Goal: Information Seeking & Learning: Learn about a topic

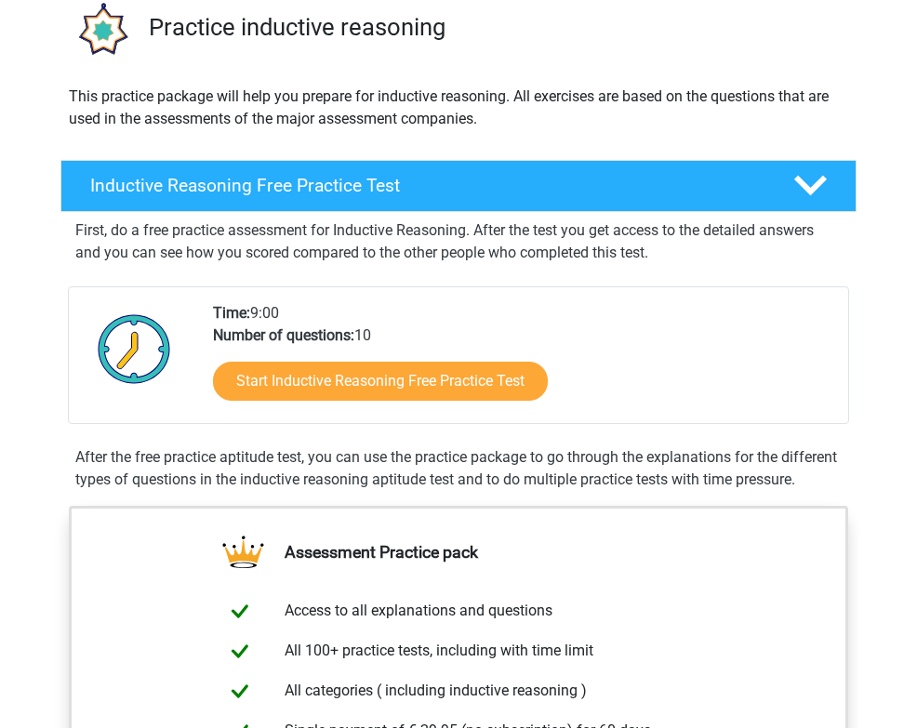
scroll to position [166, 0]
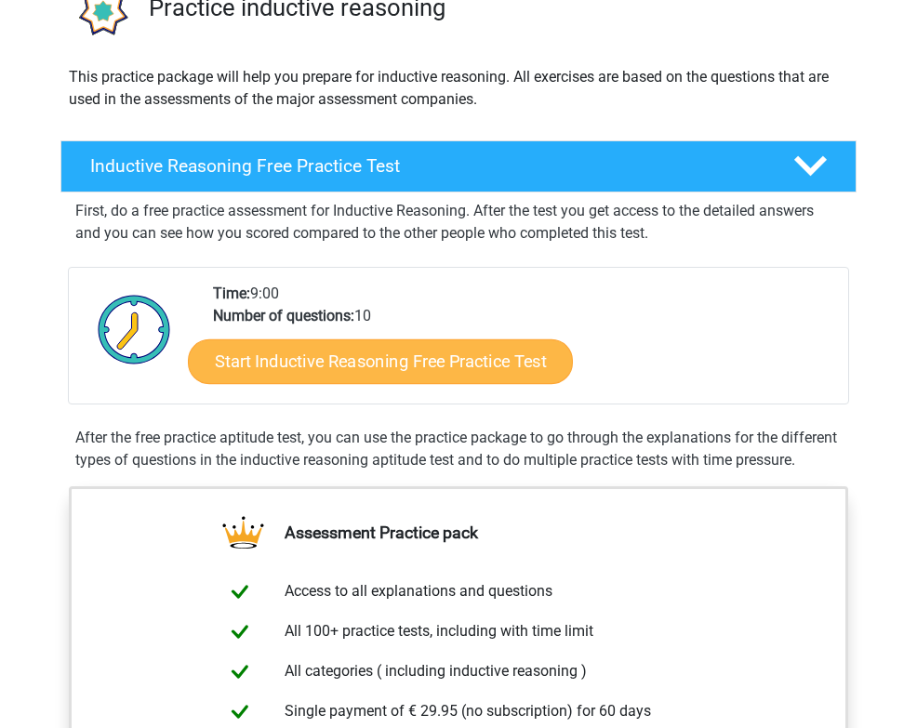
click at [393, 349] on link "Start Inductive Reasoning Free Practice Test" at bounding box center [380, 360] width 385 height 45
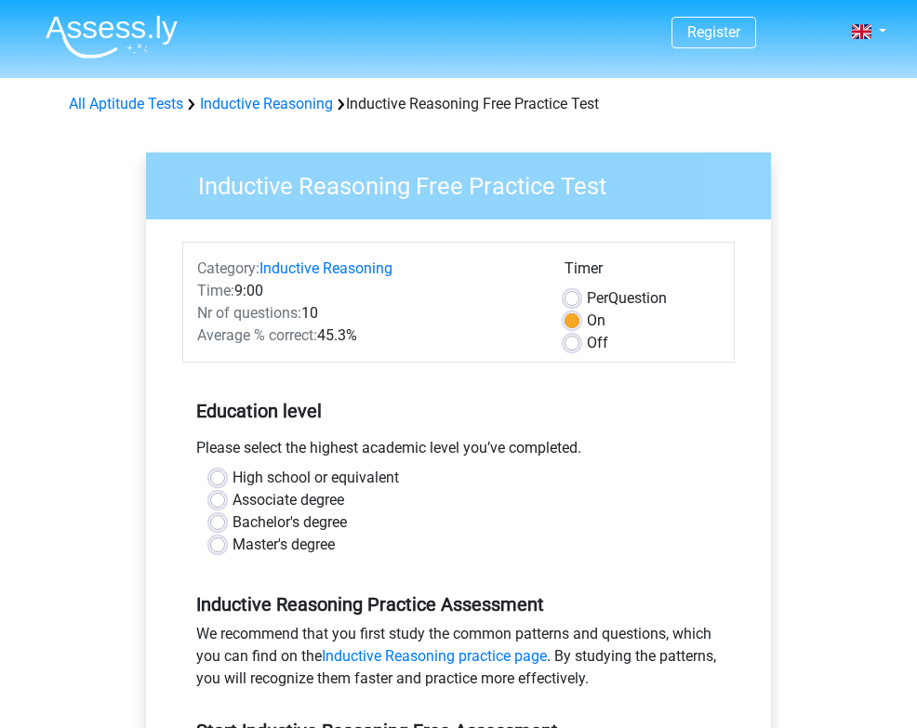
click at [232, 521] on label "Bachelor's degree" at bounding box center [289, 522] width 114 height 22
click at [215, 521] on input "Bachelor's degree" at bounding box center [217, 520] width 15 height 19
radio input "true"
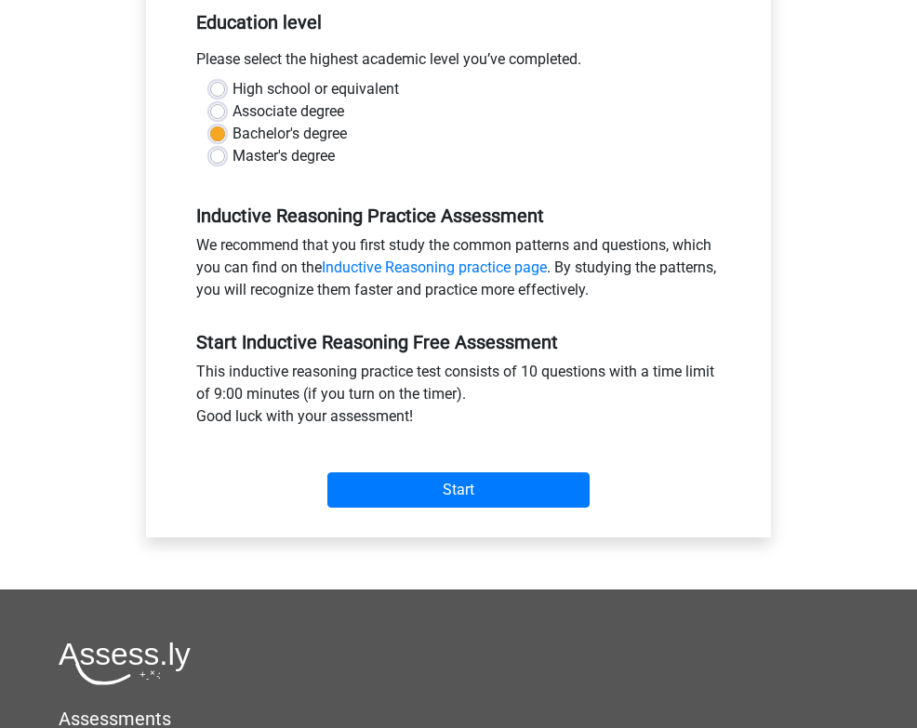
scroll to position [407, 0]
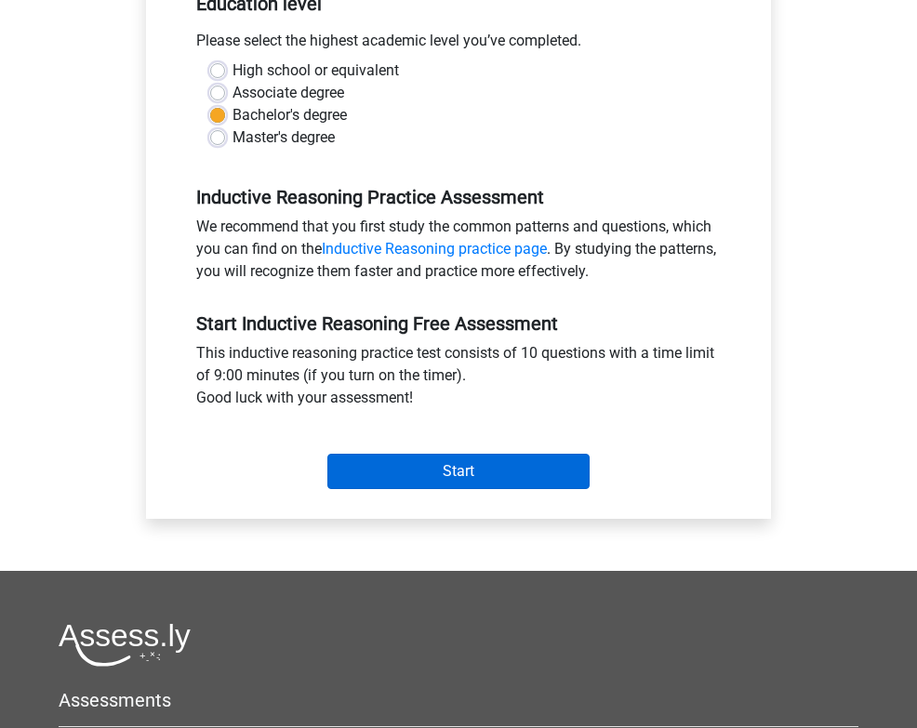
click at [422, 465] on input "Start" at bounding box center [458, 471] width 262 height 35
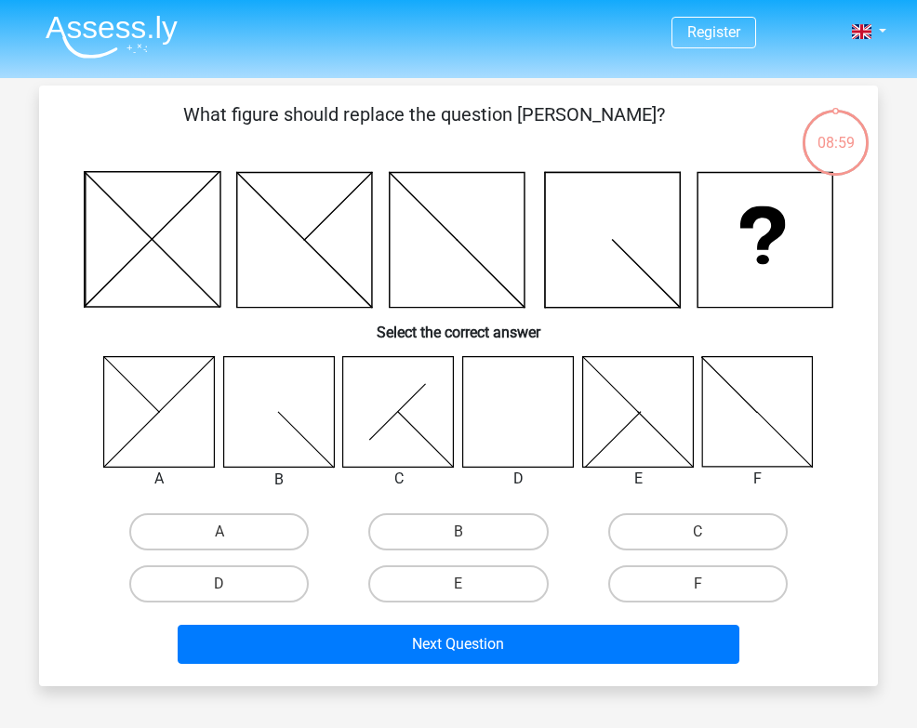
scroll to position [46, 0]
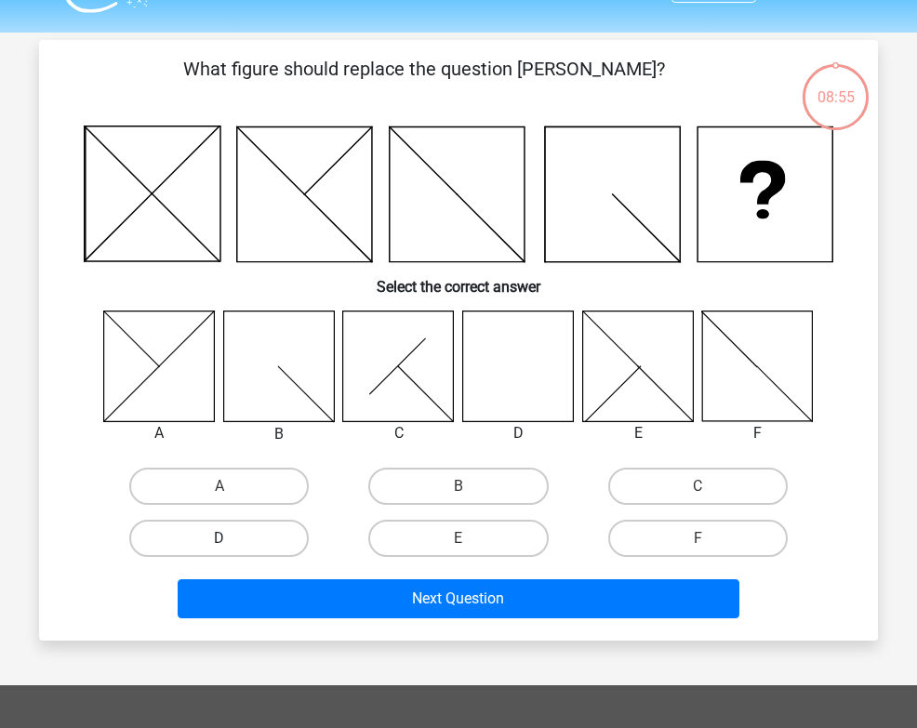
click at [261, 538] on label "D" at bounding box center [218, 538] width 179 height 37
click at [231, 538] on input "D" at bounding box center [225, 544] width 12 height 12
radio input "true"
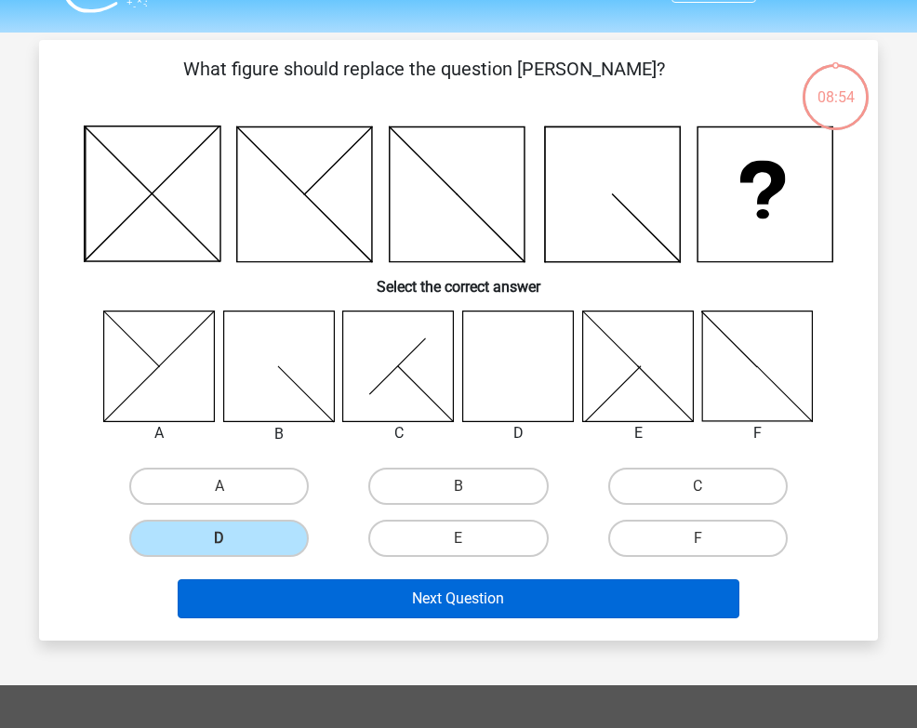
click at [446, 595] on button "Next Question" at bounding box center [459, 598] width 562 height 39
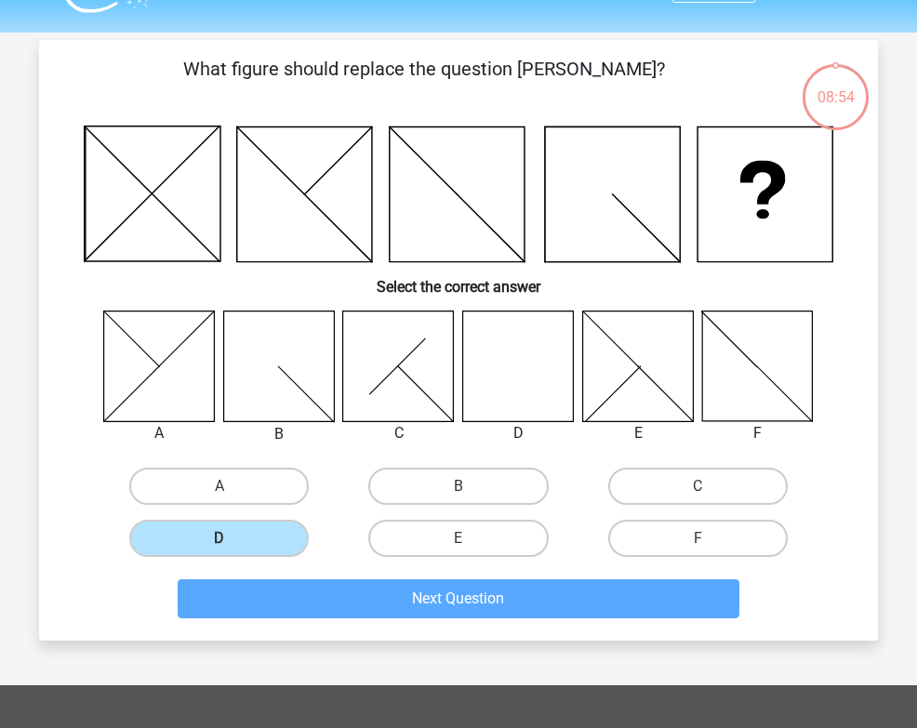
scroll to position [86, 0]
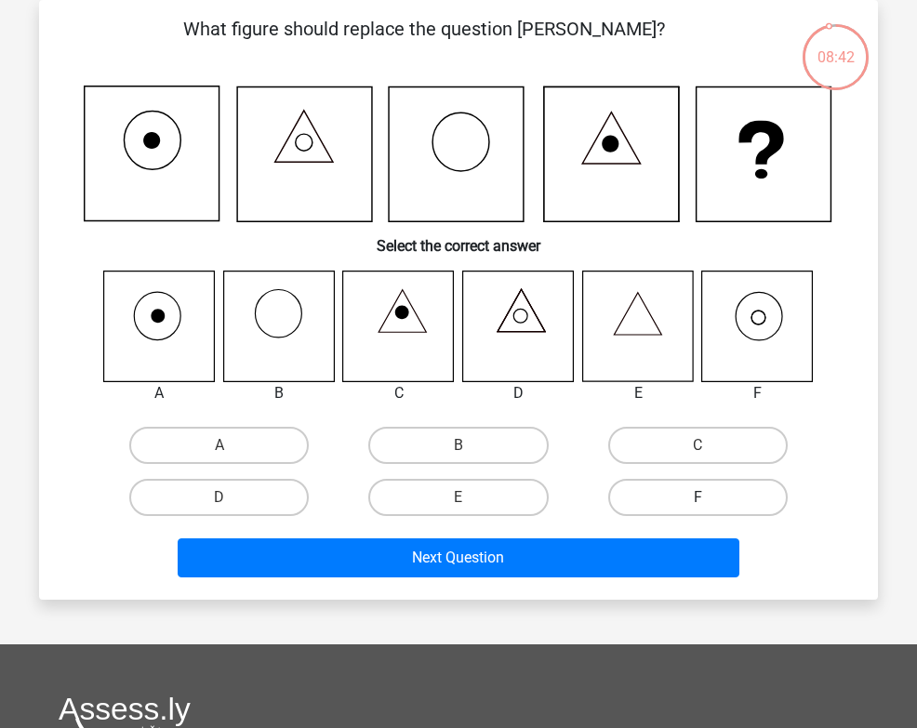
click at [651, 501] on label "F" at bounding box center [697, 497] width 179 height 37
click at [697, 501] on input "F" at bounding box center [703, 503] width 12 height 12
radio input "true"
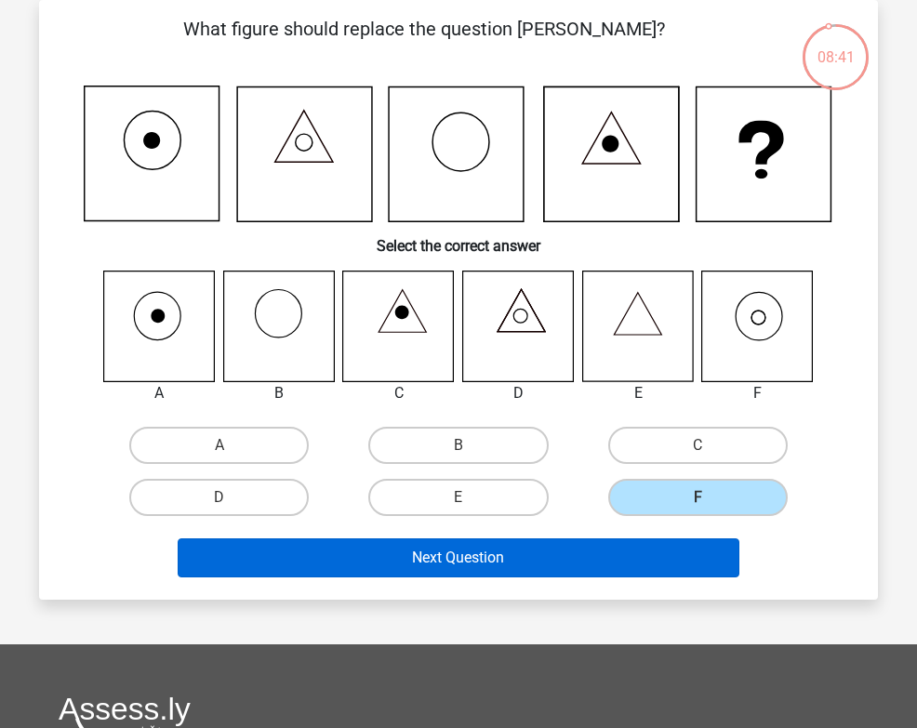
click at [451, 563] on button "Next Question" at bounding box center [459, 557] width 562 height 39
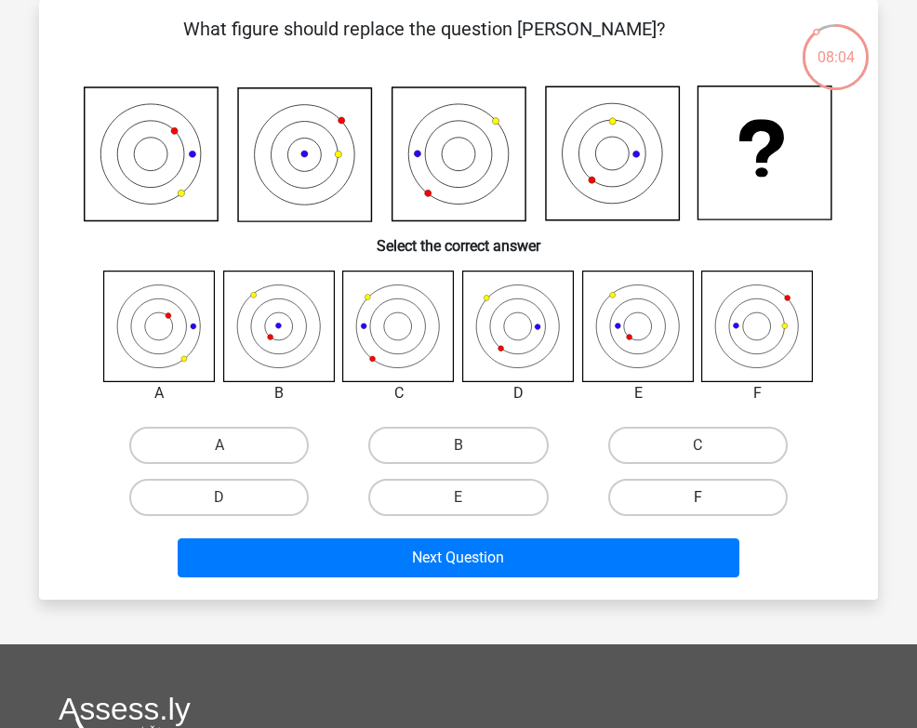
click at [674, 501] on label "F" at bounding box center [697, 497] width 179 height 37
click at [697, 501] on input "F" at bounding box center [703, 503] width 12 height 12
radio input "true"
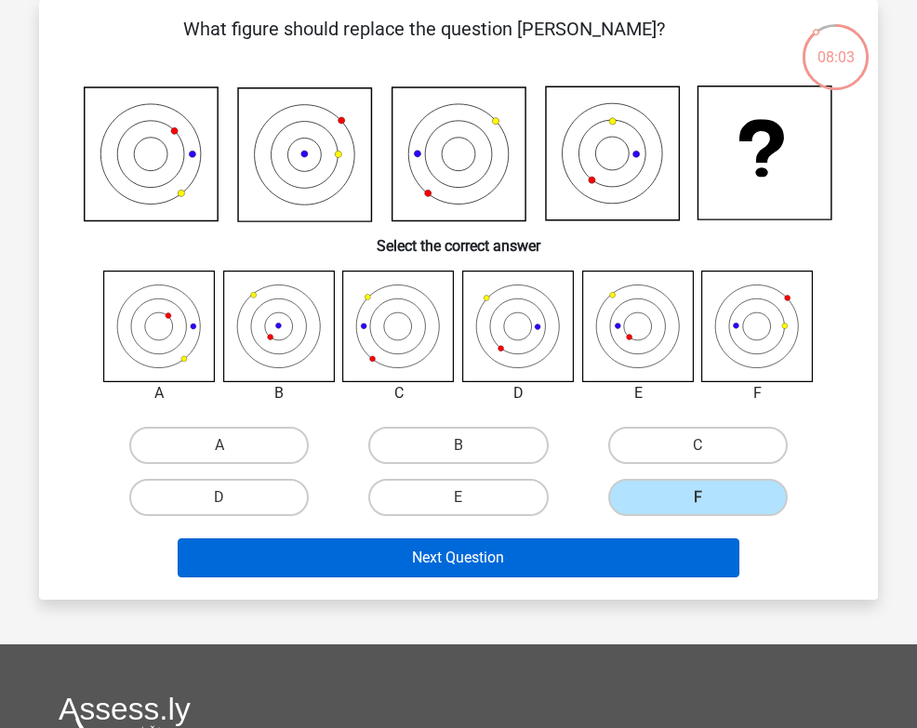
click at [553, 549] on button "Next Question" at bounding box center [459, 557] width 562 height 39
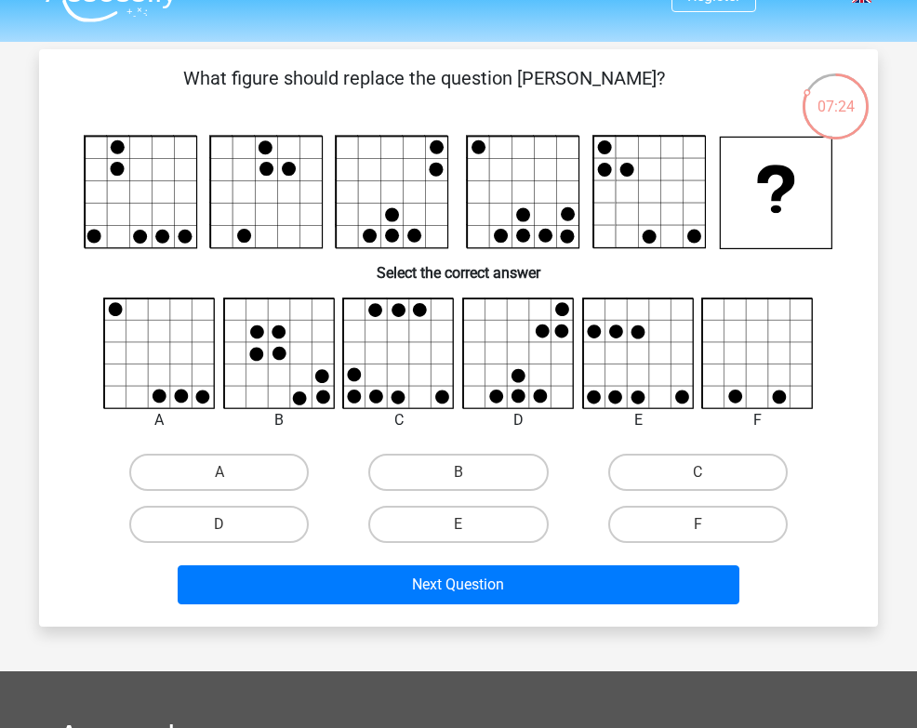
scroll to position [32, 0]
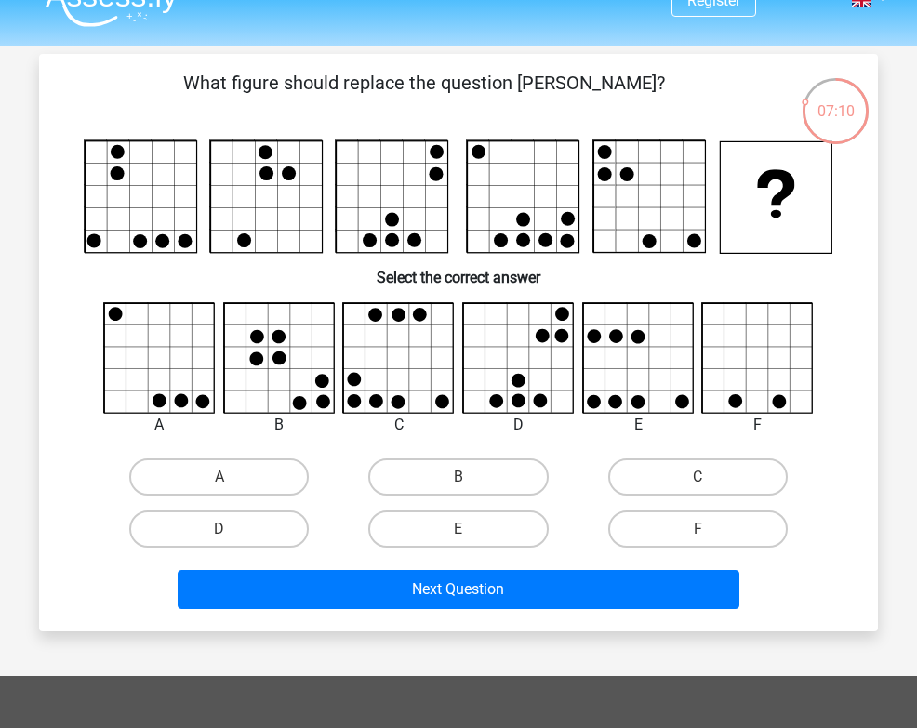
click at [699, 482] on input "C" at bounding box center [703, 483] width 12 height 12
radio input "true"
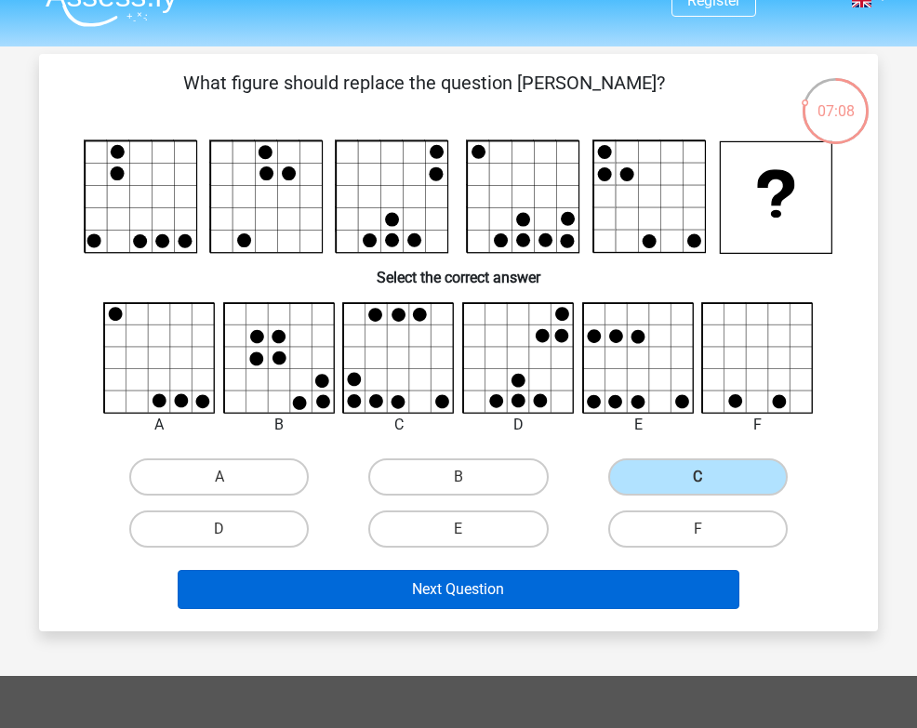
click at [463, 585] on button "Next Question" at bounding box center [459, 589] width 562 height 39
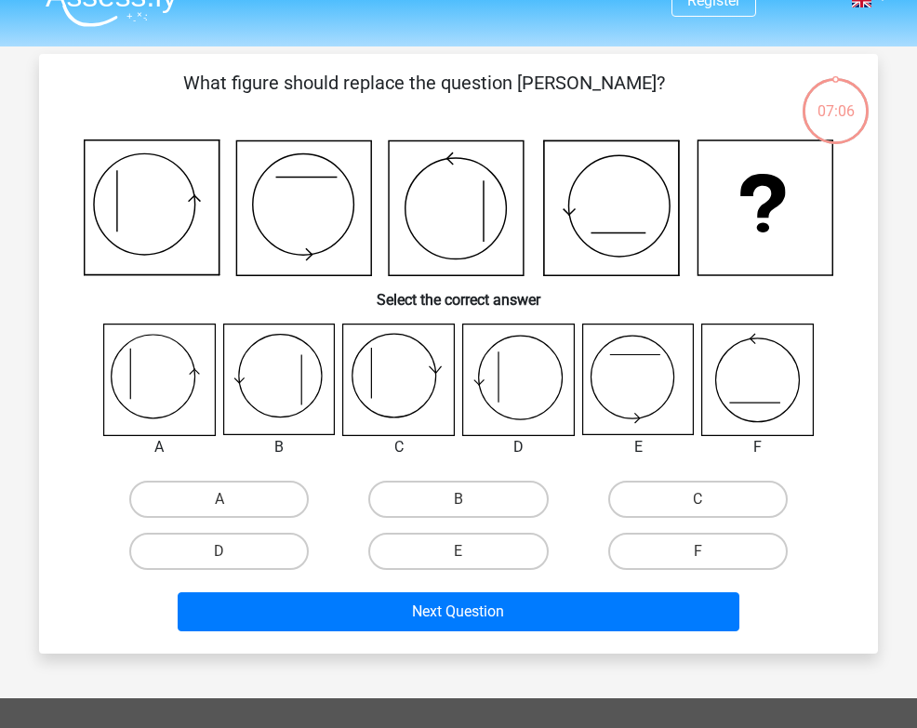
scroll to position [86, 0]
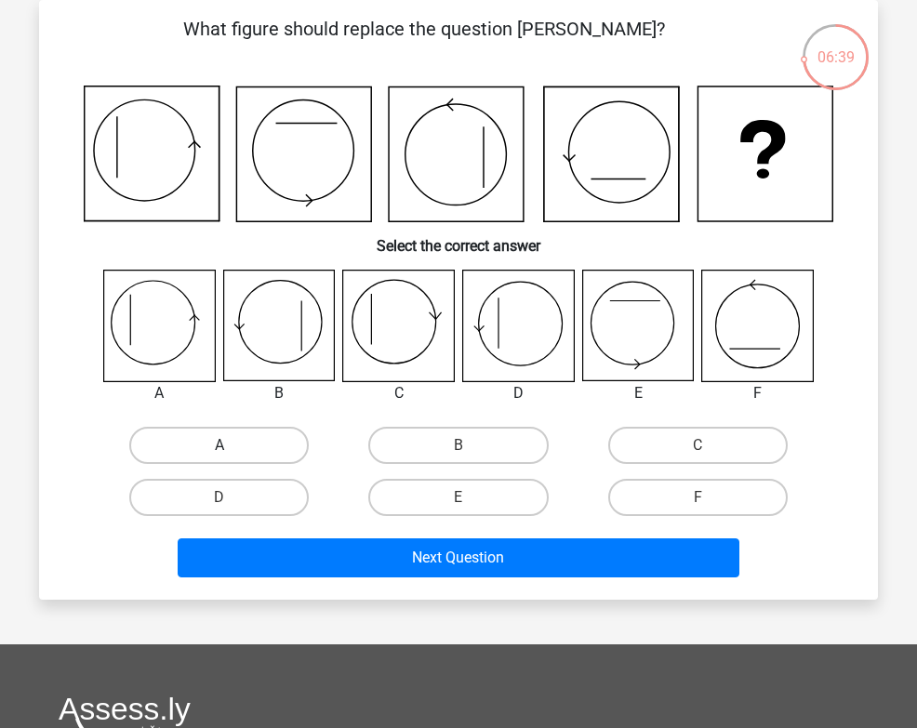
click at [201, 446] on label "A" at bounding box center [218, 445] width 179 height 37
click at [219, 446] on input "A" at bounding box center [225, 451] width 12 height 12
radio input "true"
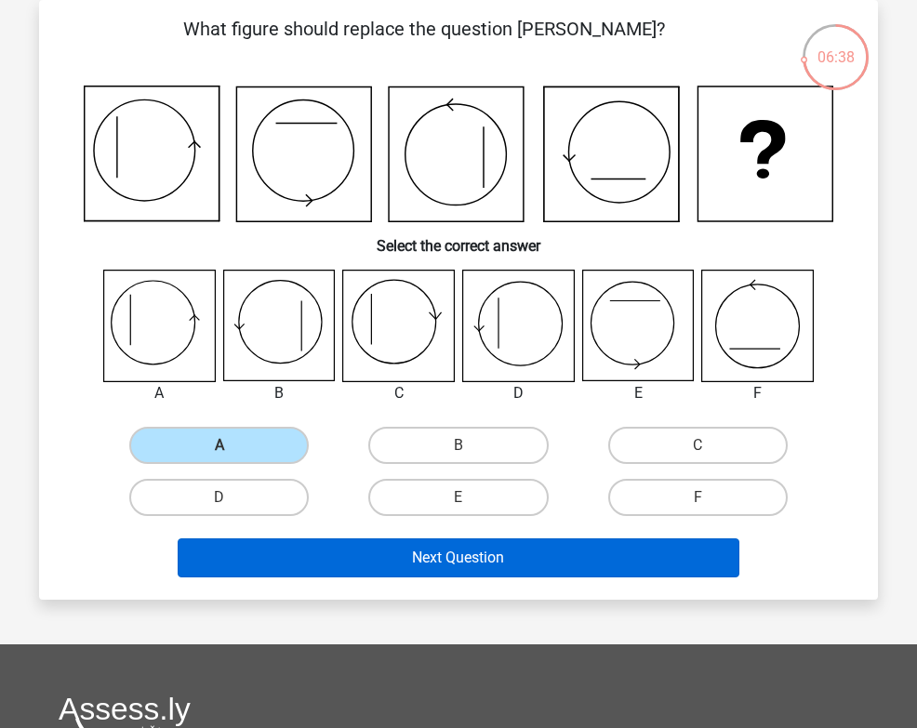
click at [476, 555] on button "Next Question" at bounding box center [459, 557] width 562 height 39
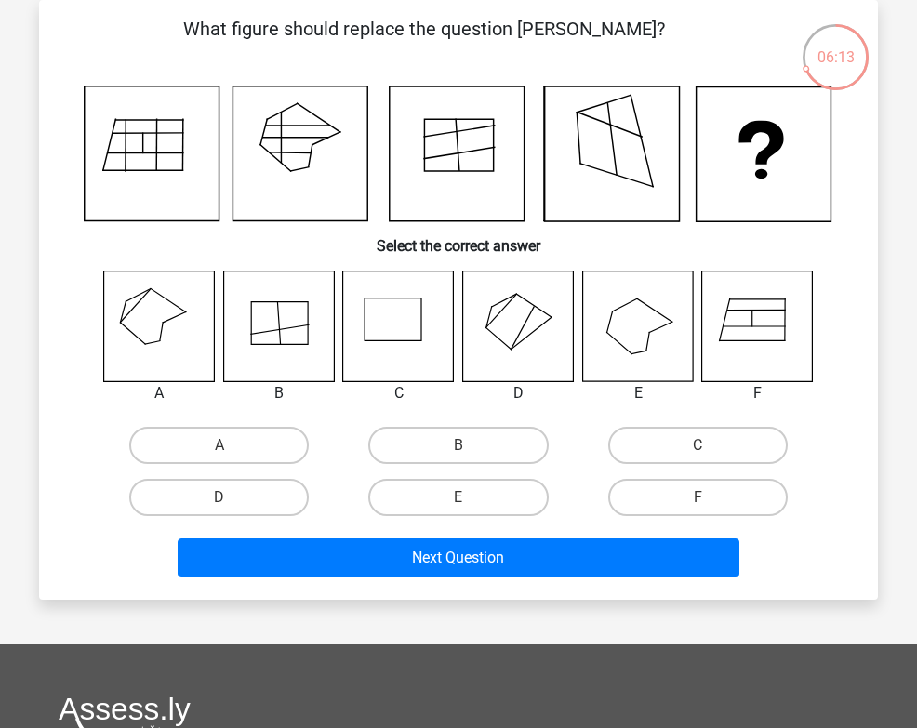
click at [161, 320] on icon at bounding box center [159, 326] width 111 height 111
click at [235, 443] on label "A" at bounding box center [218, 445] width 179 height 37
click at [231, 445] on input "A" at bounding box center [225, 451] width 12 height 12
radio input "true"
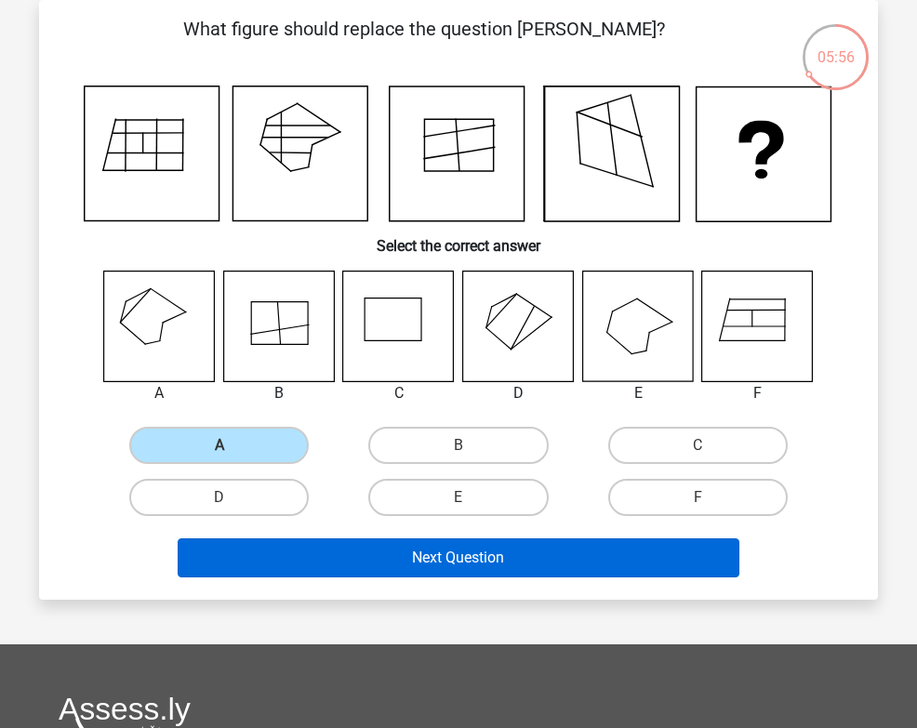
click at [457, 561] on button "Next Question" at bounding box center [459, 557] width 562 height 39
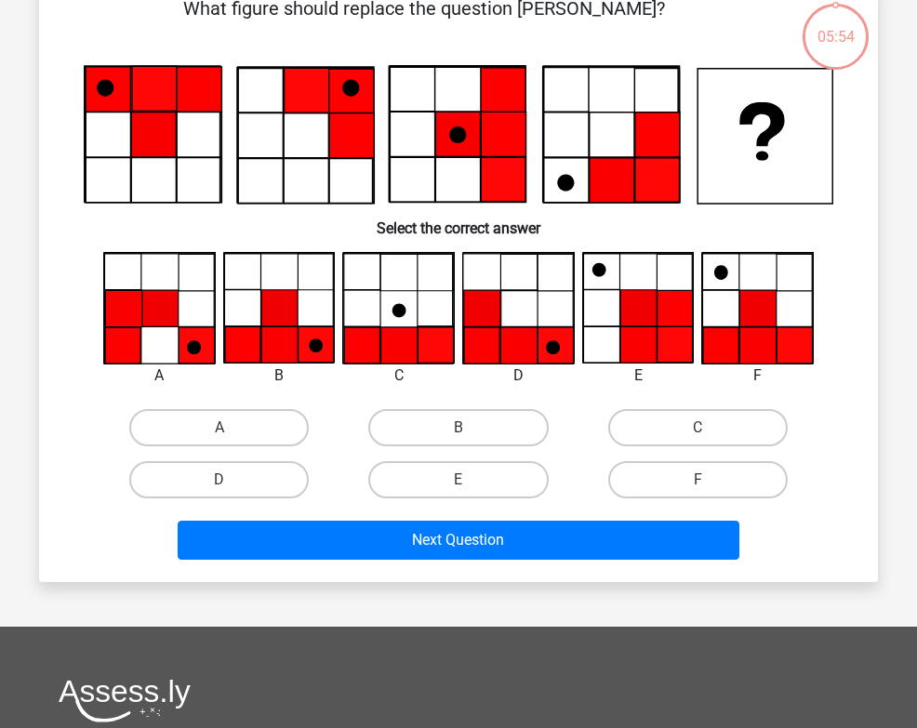
scroll to position [71, 0]
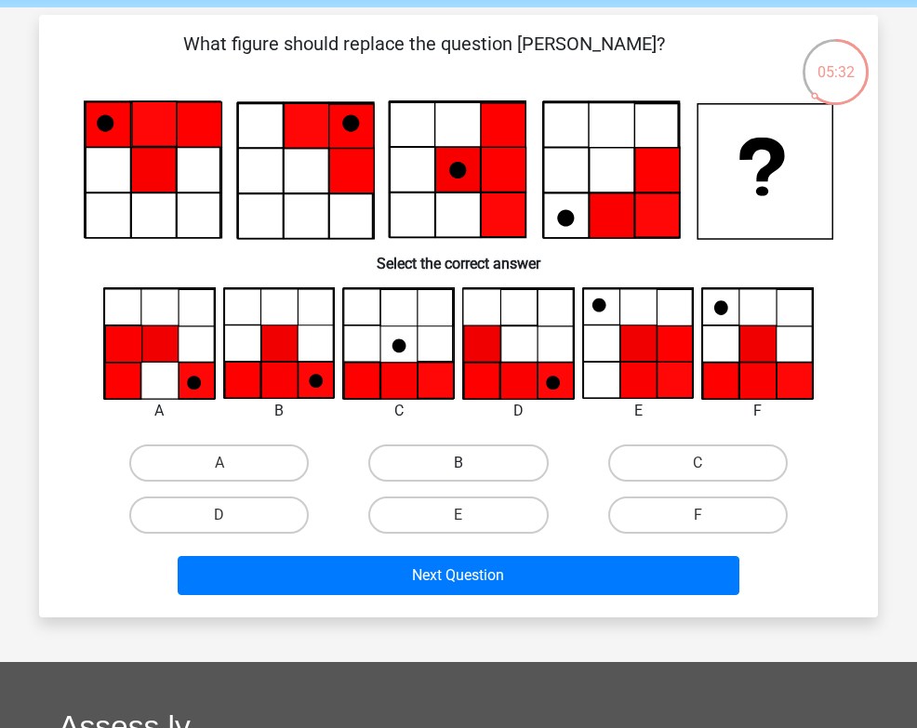
click at [437, 469] on label "B" at bounding box center [457, 462] width 179 height 37
click at [458, 469] on input "B" at bounding box center [464, 469] width 12 height 12
radio input "true"
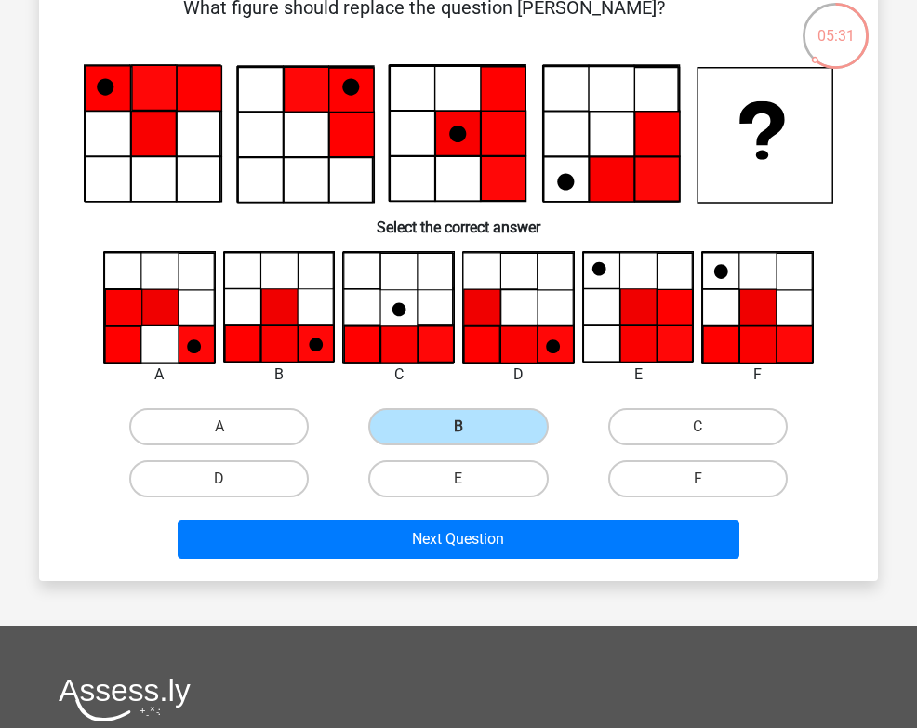
scroll to position [109, 0]
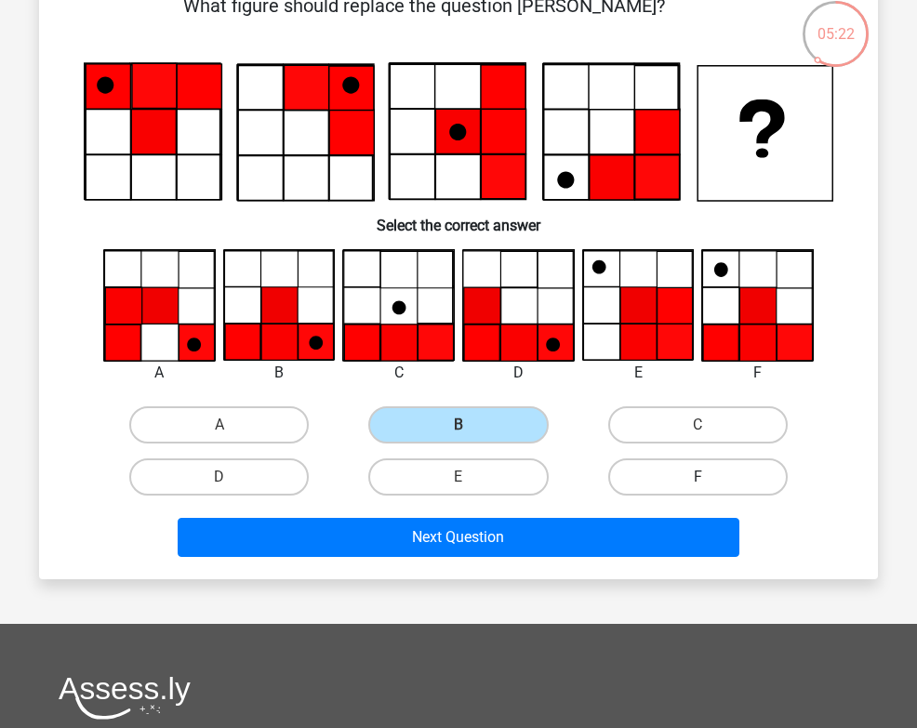
click at [745, 485] on label "F" at bounding box center [697, 476] width 179 height 37
click at [709, 485] on input "F" at bounding box center [703, 483] width 12 height 12
radio input "true"
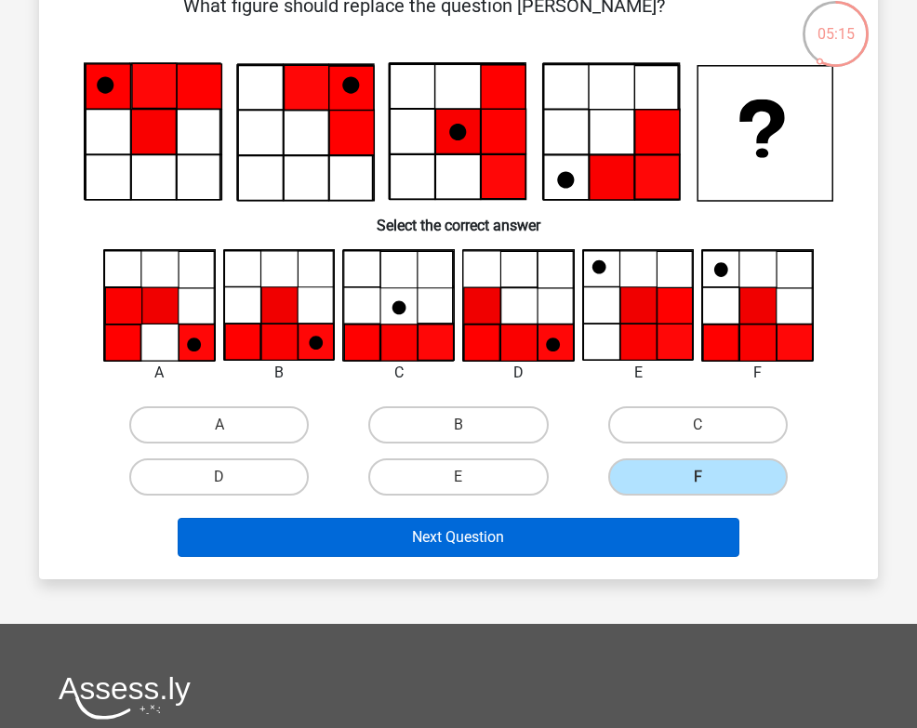
click at [473, 545] on button "Next Question" at bounding box center [459, 537] width 562 height 39
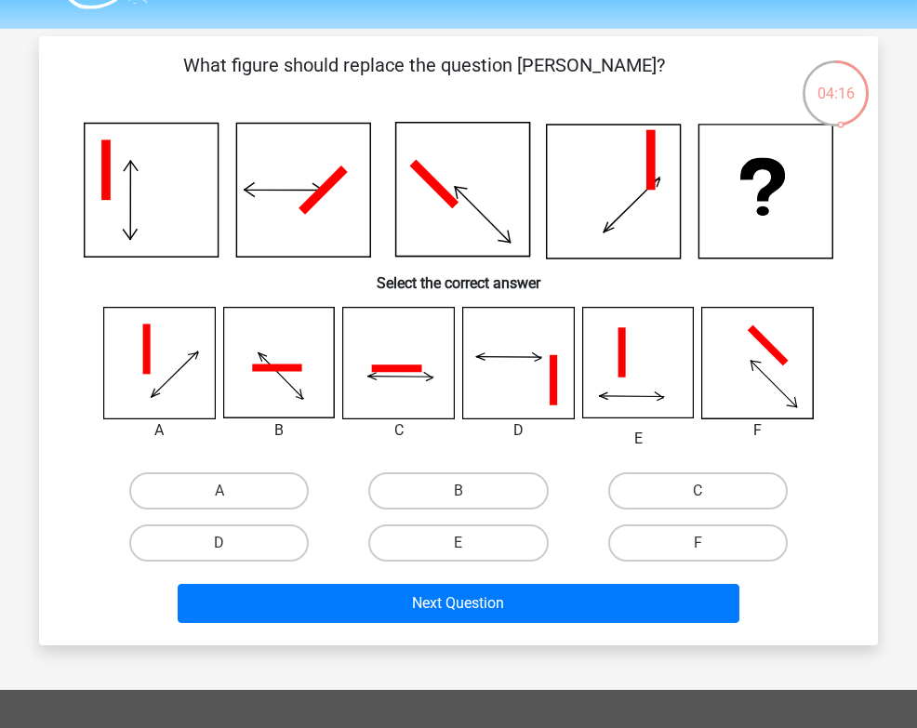
scroll to position [71, 0]
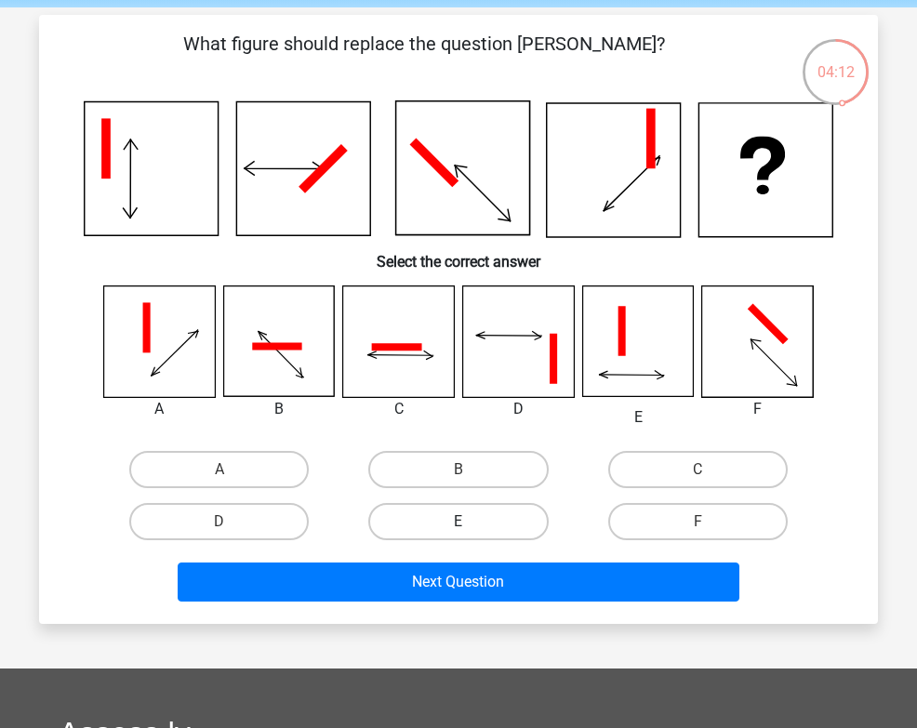
click at [422, 530] on label "E" at bounding box center [457, 521] width 179 height 37
click at [458, 530] on input "E" at bounding box center [464, 528] width 12 height 12
radio input "true"
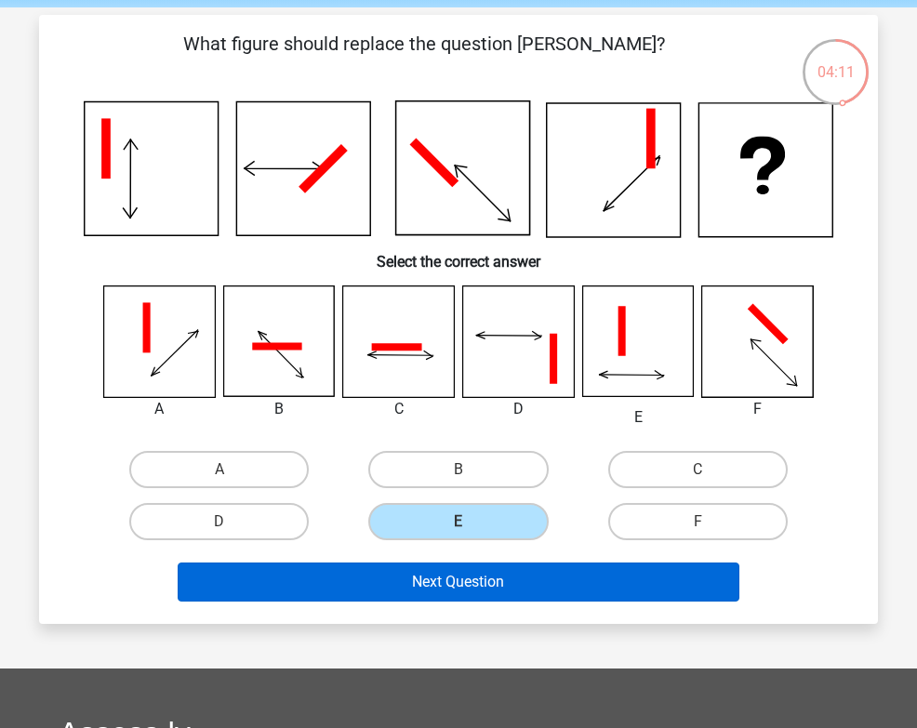
click at [497, 587] on button "Next Question" at bounding box center [459, 581] width 562 height 39
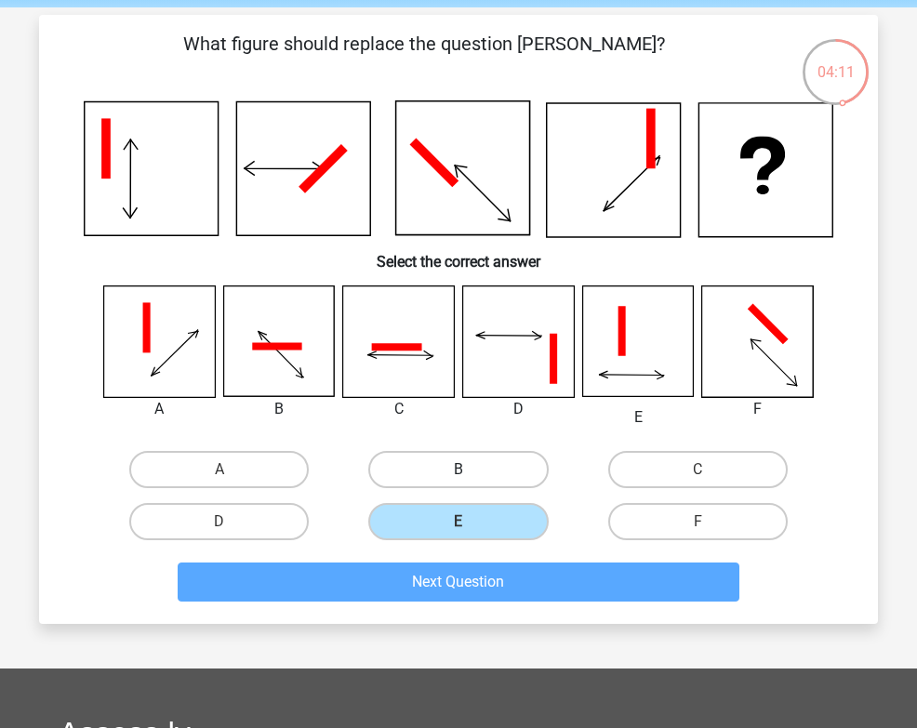
scroll to position [86, 0]
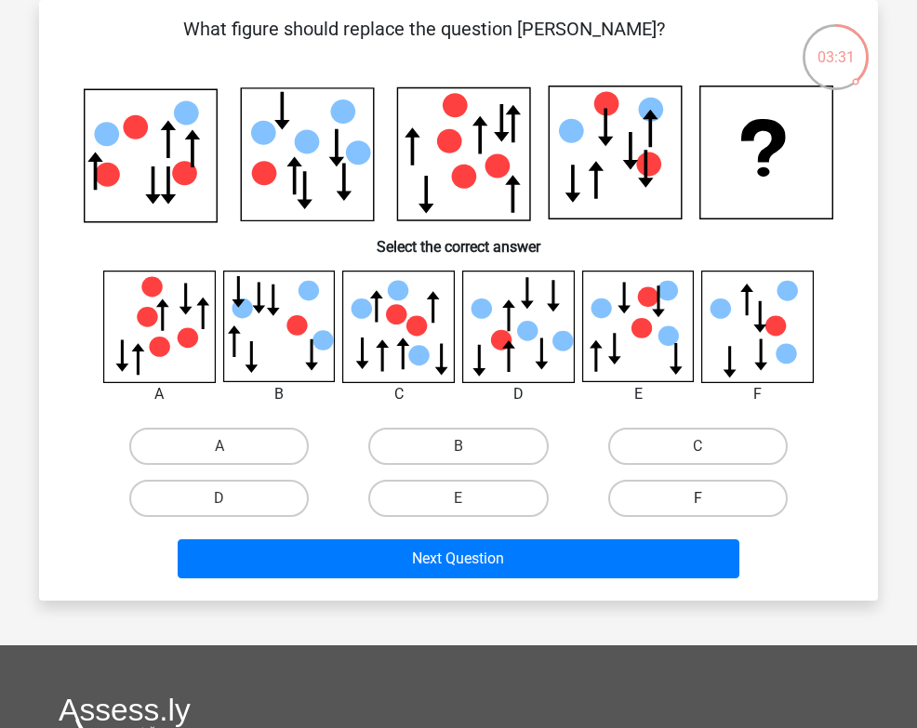
click at [677, 510] on label "F" at bounding box center [697, 498] width 179 height 37
click at [697, 510] on input "F" at bounding box center [703, 504] width 12 height 12
radio input "true"
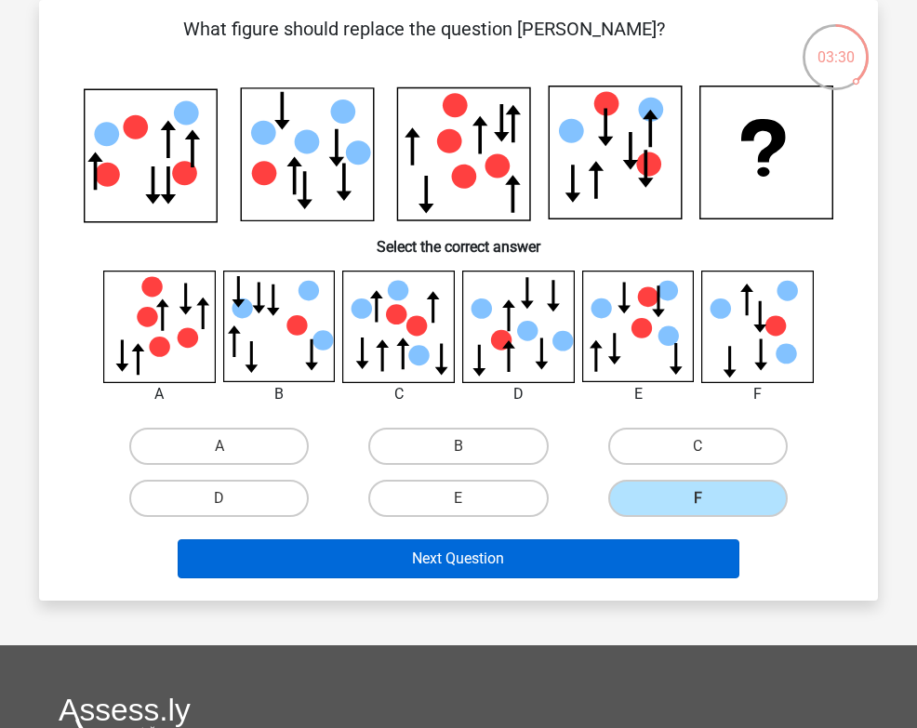
click at [556, 566] on button "Next Question" at bounding box center [459, 558] width 562 height 39
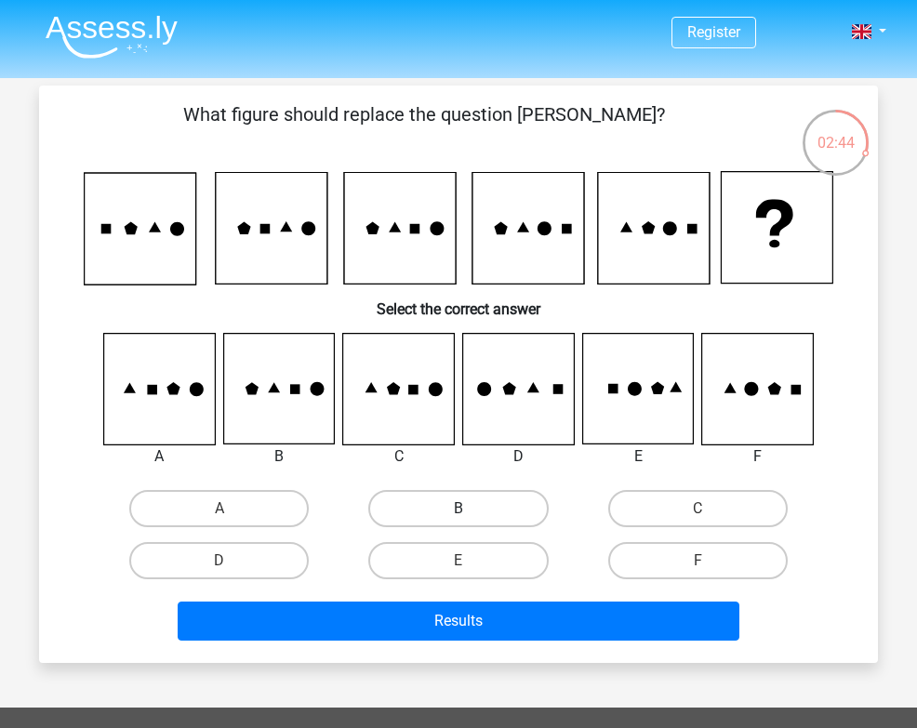
scroll to position [0, 0]
click at [686, 564] on label "F" at bounding box center [697, 560] width 179 height 37
click at [697, 564] on input "F" at bounding box center [703, 567] width 12 height 12
radio input "true"
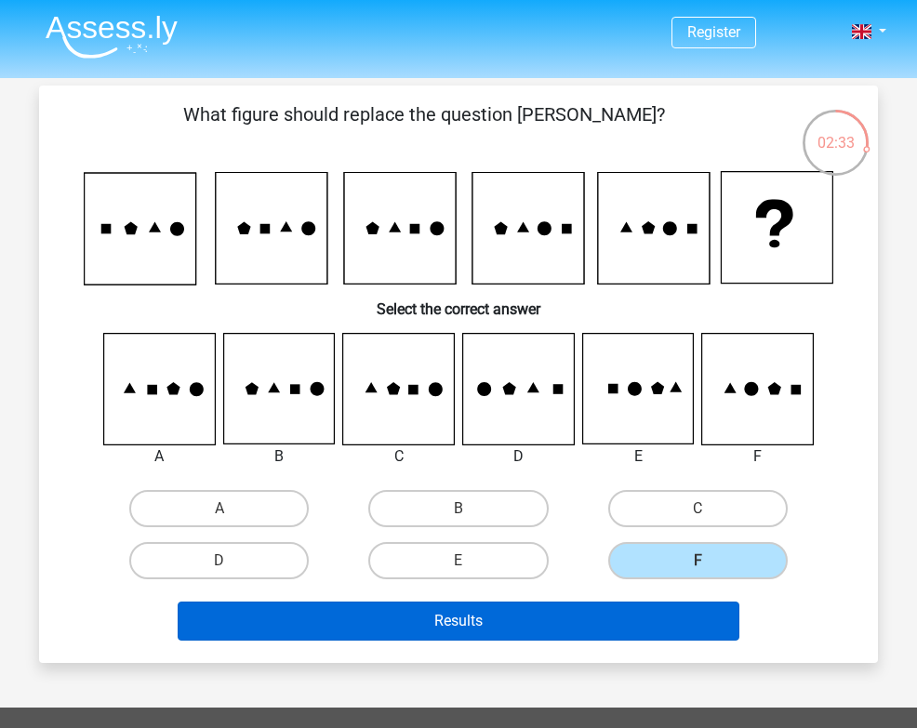
click at [575, 614] on button "Results" at bounding box center [459, 620] width 562 height 39
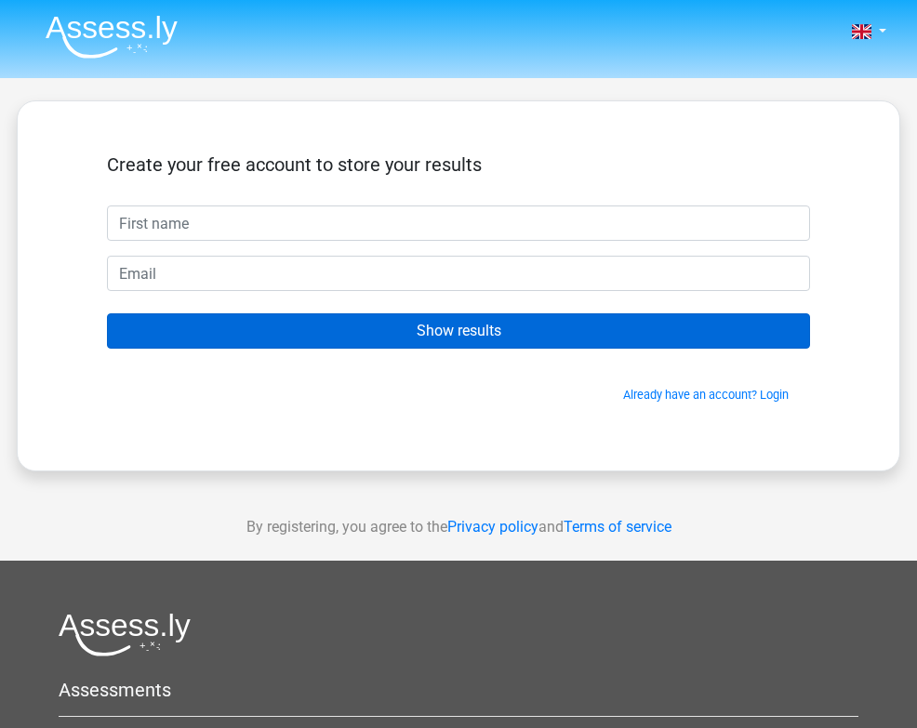
click at [415, 330] on input "Show results" at bounding box center [458, 330] width 703 height 35
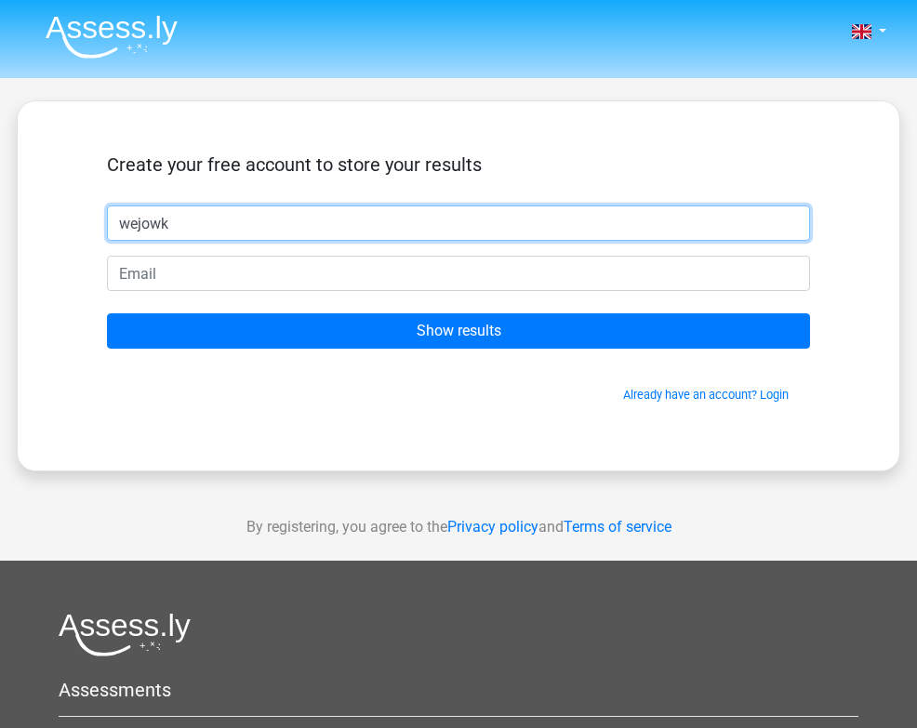
type input "wejowk"
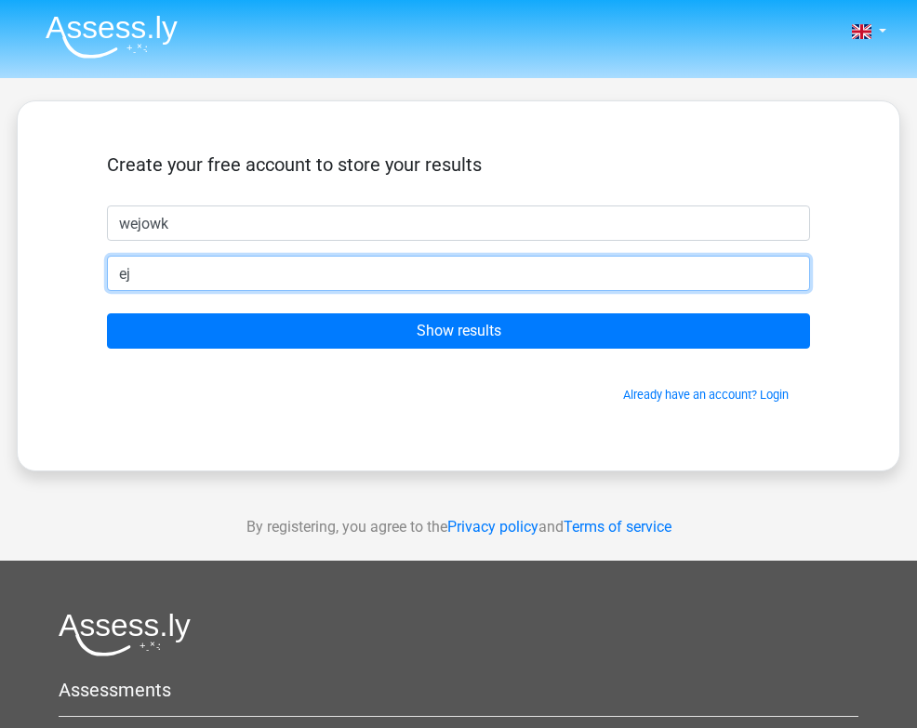
click at [274, 266] on input "ej" at bounding box center [458, 273] width 703 height 35
type input "ej@gmail.com"
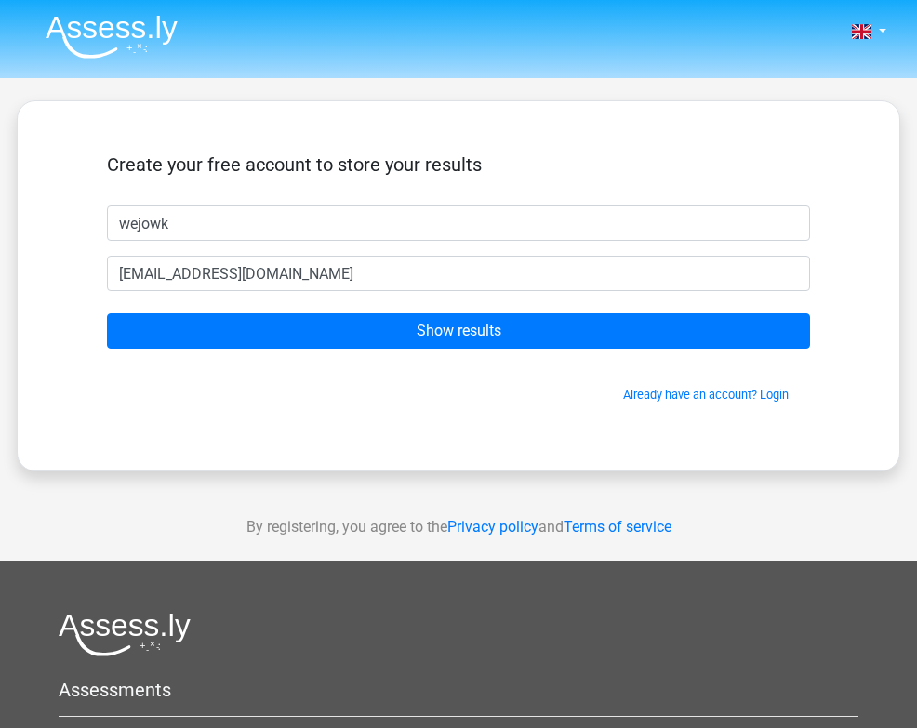
click at [387, 350] on form "Create your free account to store your results wejowk ej@gmail.com Show results…" at bounding box center [458, 278] width 703 height 250
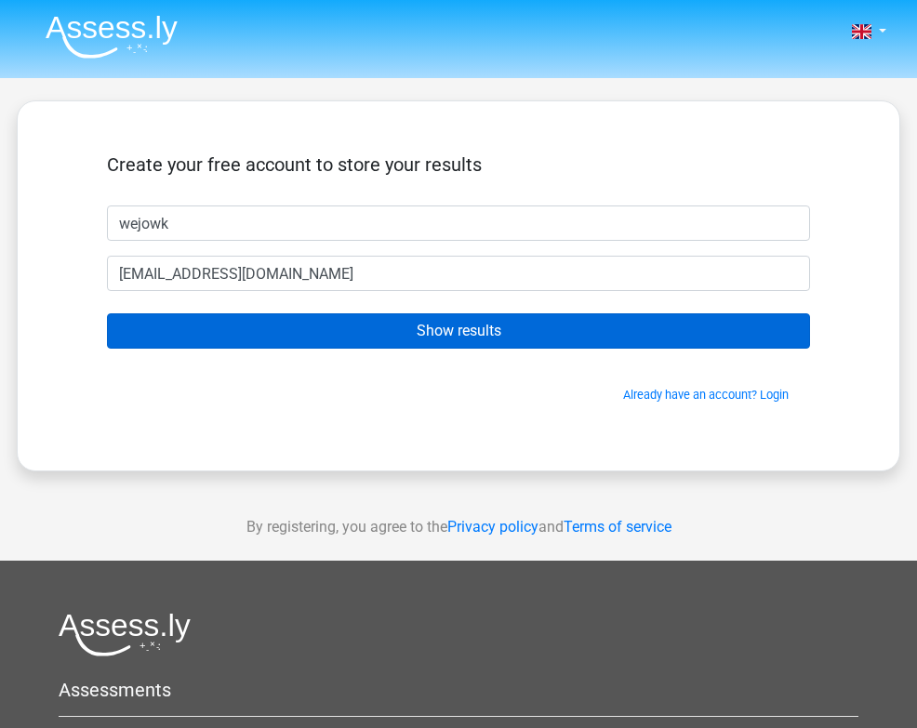
click at [389, 342] on input "Show results" at bounding box center [458, 330] width 703 height 35
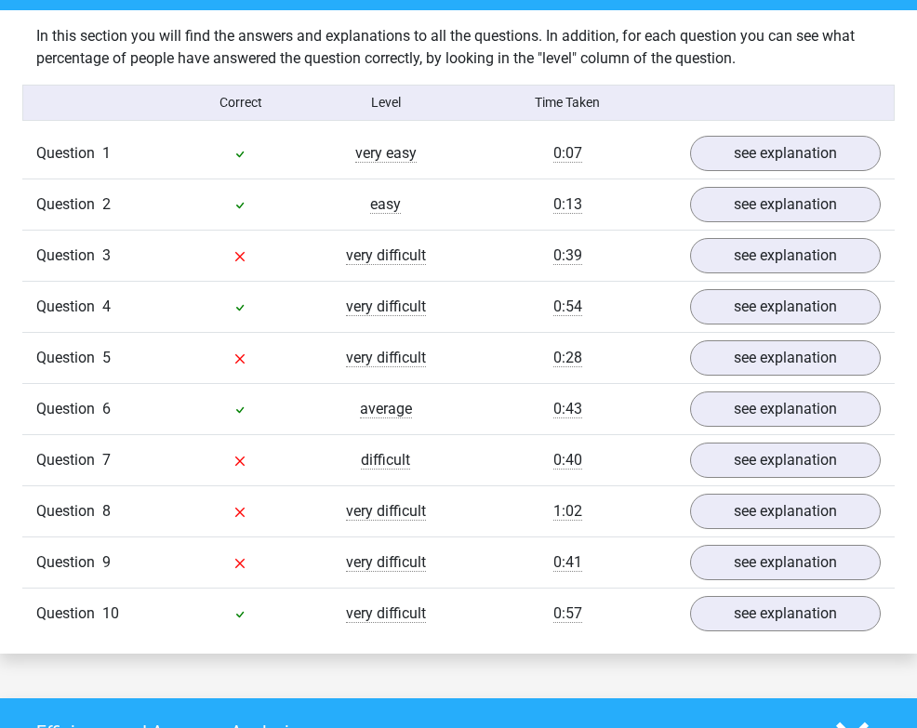
scroll to position [1401, 0]
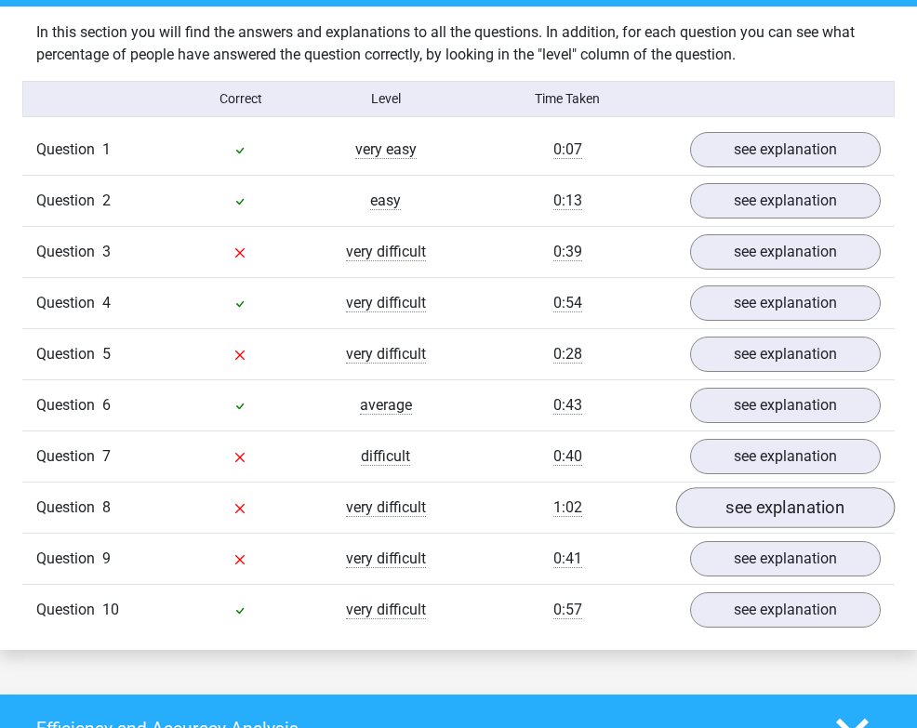
click at [804, 507] on link "see explanation" at bounding box center [785, 508] width 218 height 41
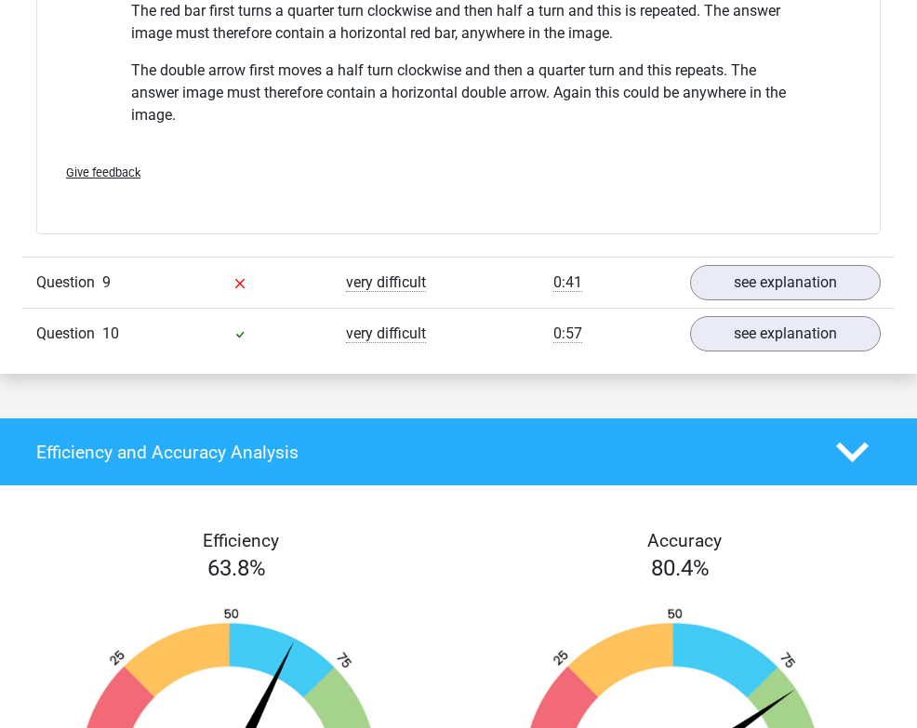
scroll to position [2843, 0]
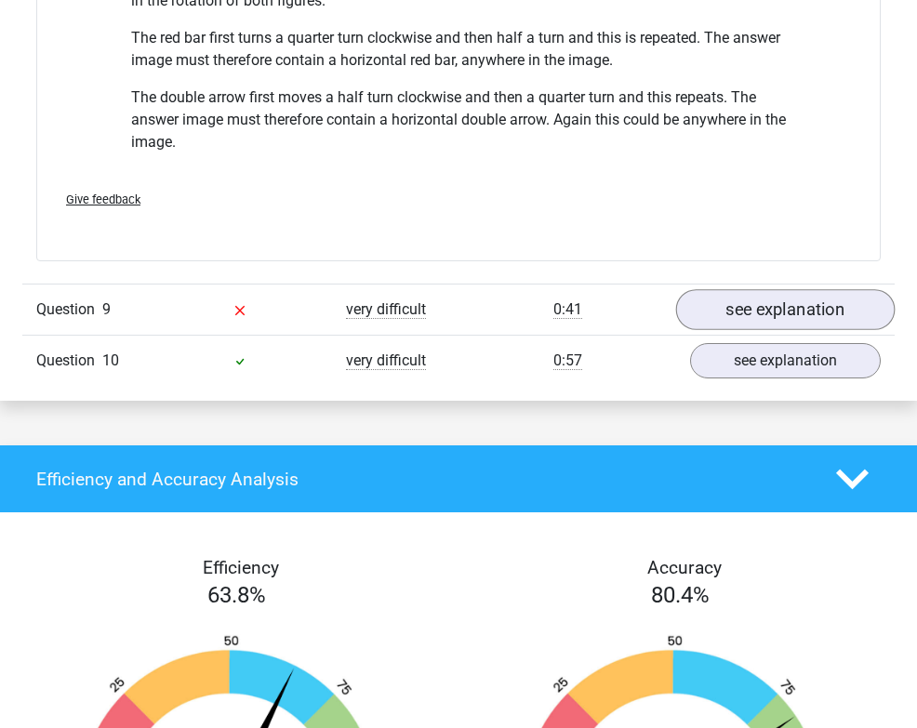
click at [787, 313] on link "see explanation" at bounding box center [785, 310] width 218 height 41
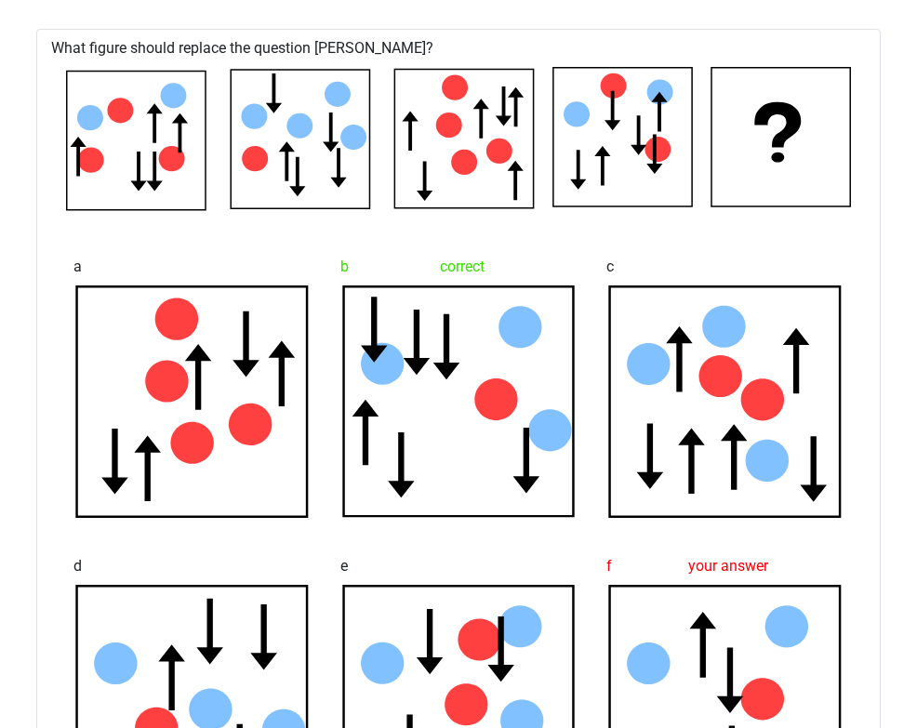
scroll to position [3190, 0]
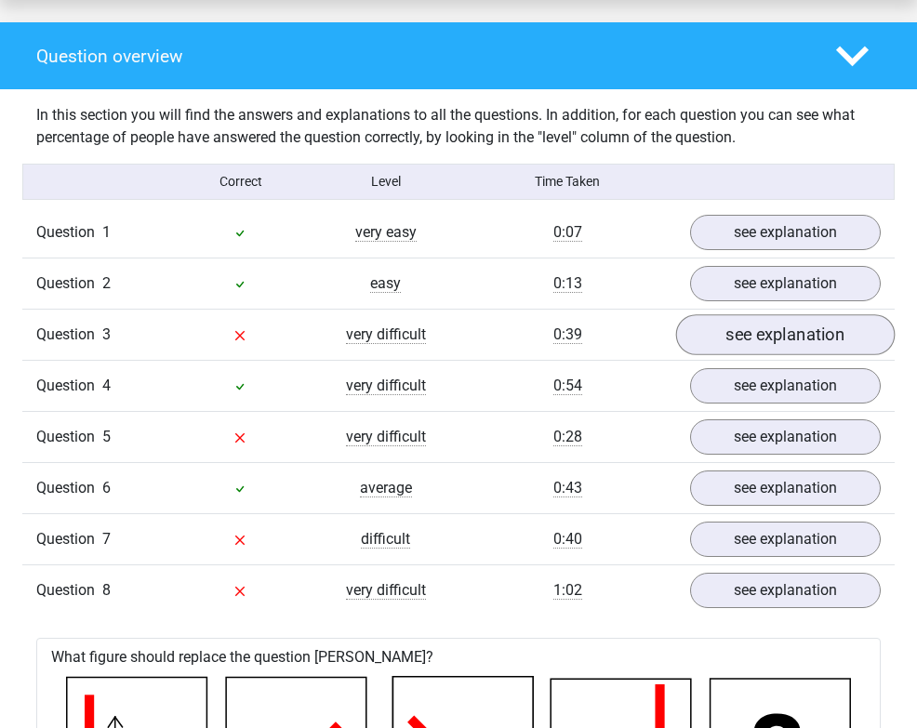
click at [777, 333] on link "see explanation" at bounding box center [785, 335] width 218 height 41
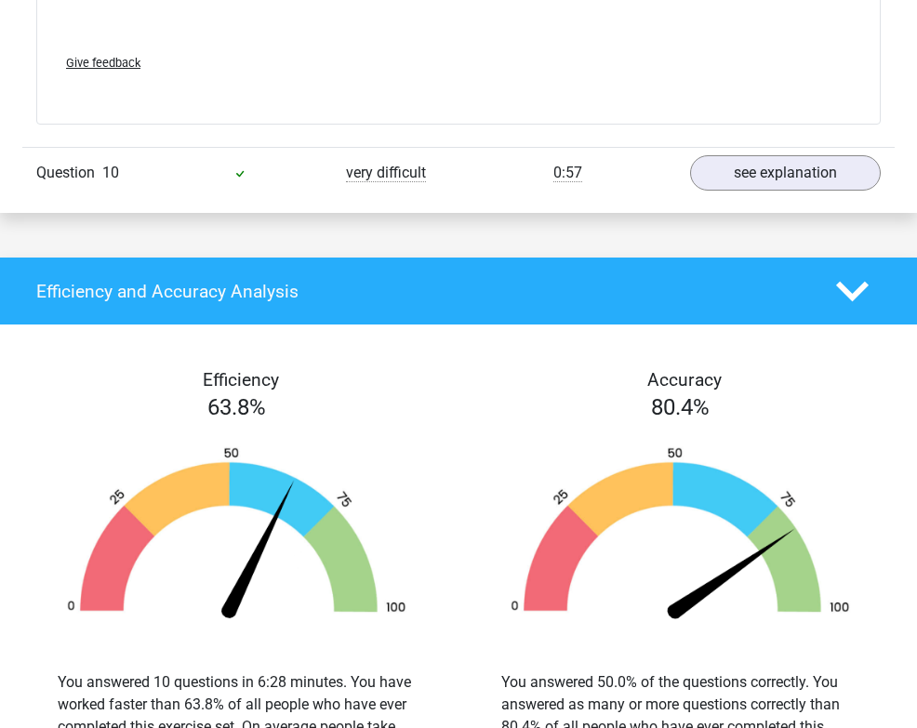
scroll to position [6124, 0]
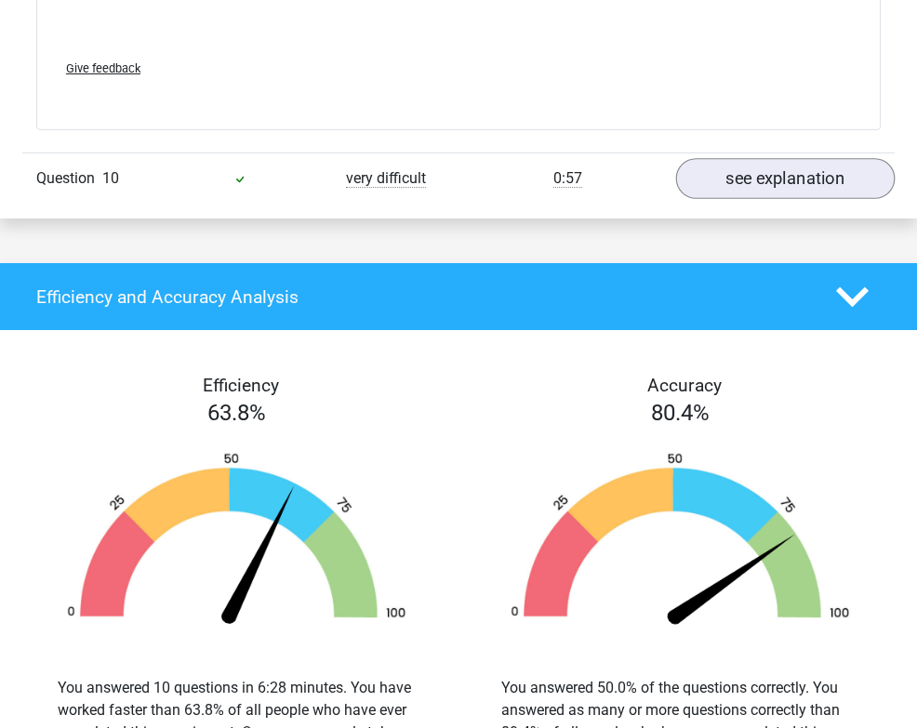
click at [753, 192] on link "see explanation" at bounding box center [785, 179] width 218 height 41
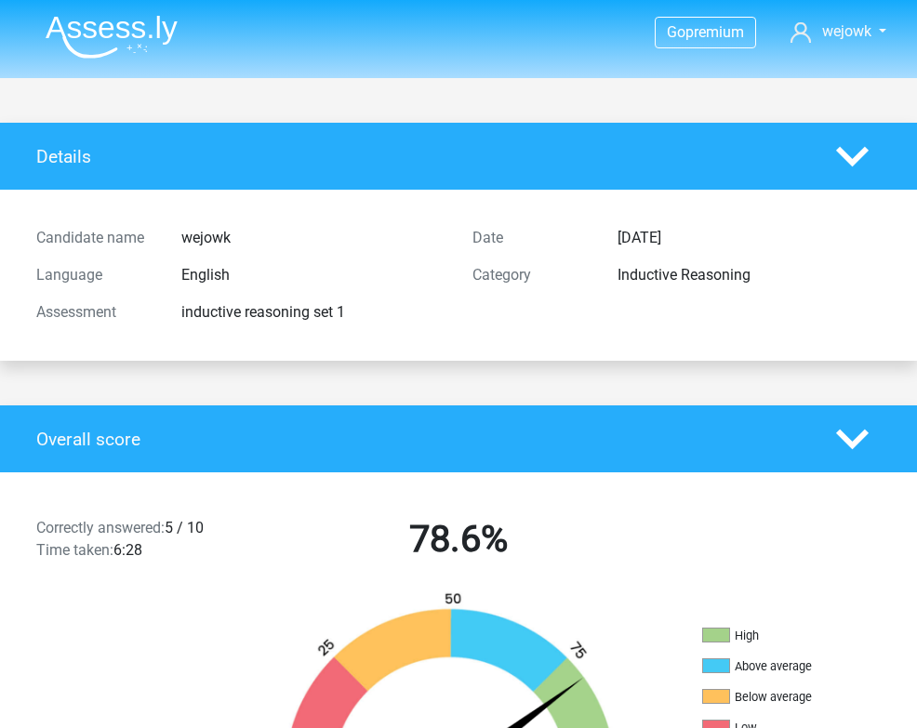
scroll to position [0, 0]
click at [848, 164] on icon at bounding box center [852, 156] width 33 height 33
